Goal: Task Accomplishment & Management: Use online tool/utility

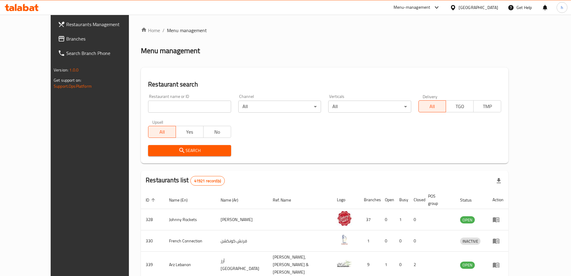
click at [53, 34] on link "Branches" at bounding box center [99, 38] width 93 height 14
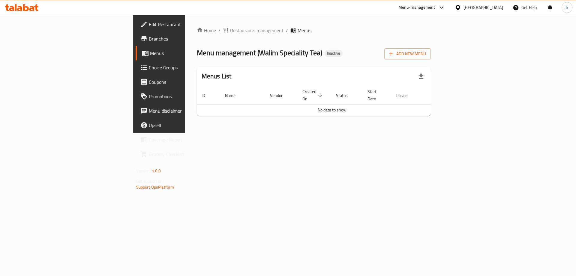
click at [149, 38] on span "Branches" at bounding box center [187, 38] width 76 height 7
click at [426, 53] on span "Add New Menu" at bounding box center [407, 53] width 37 height 7
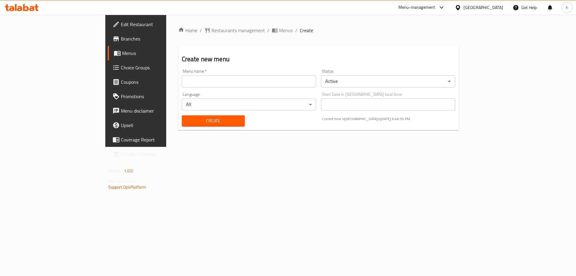
click at [182, 81] on input "text" at bounding box center [249, 81] width 134 height 12
type input "haidy"
click at [186, 120] on span "Create" at bounding box center [212, 120] width 53 height 7
